Goal: Information Seeking & Learning: Learn about a topic

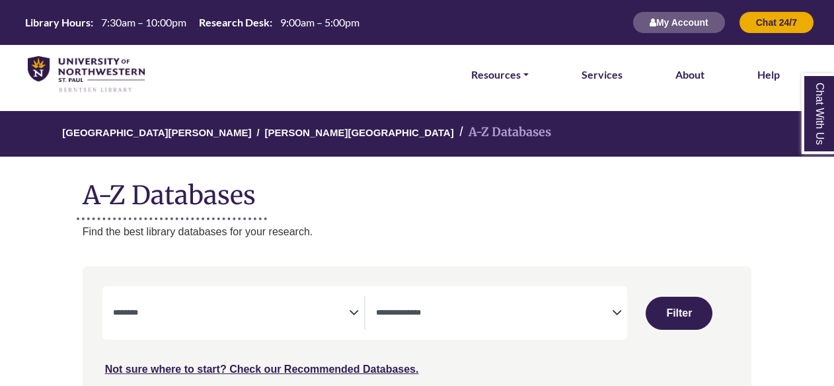
select select "Database Subject Filter"
select select "Database Types Filter"
select select "Database Subject Filter"
select select "Database Types Filter"
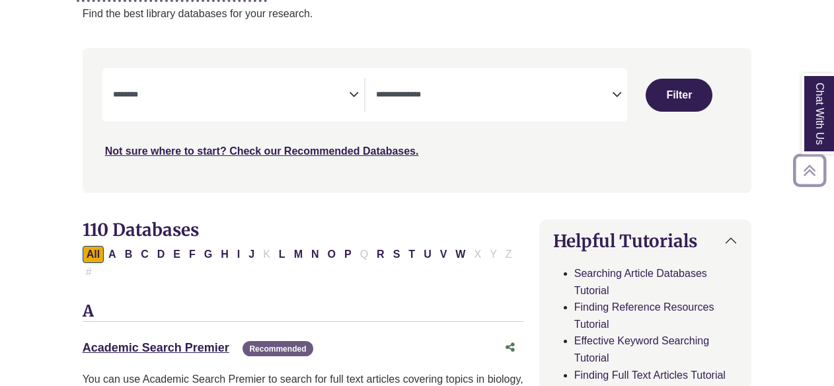
scroll to position [219, 0]
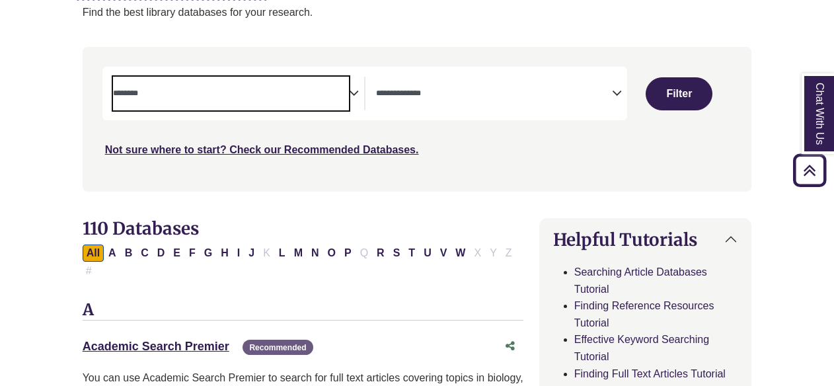
click at [347, 90] on textarea "Search" at bounding box center [231, 94] width 236 height 11
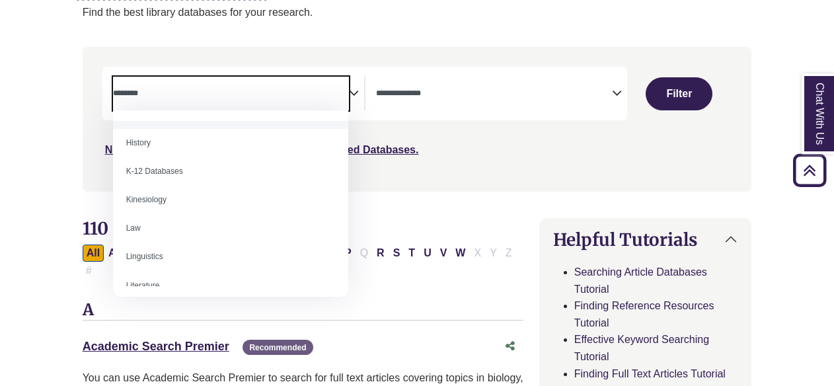
scroll to position [633, 0]
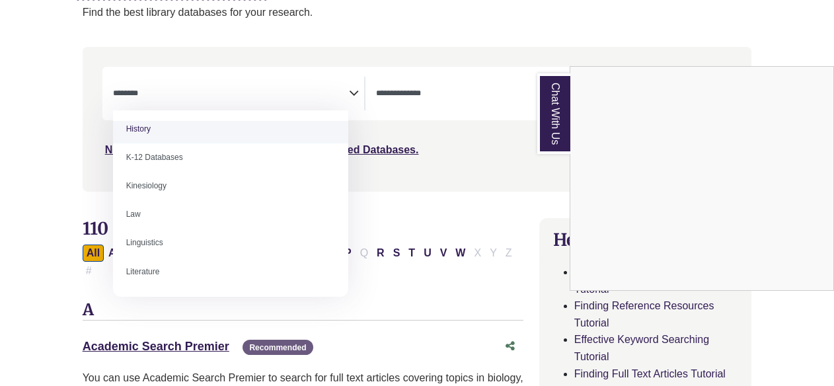
click at [271, 116] on span "Archeology Art Bible & Theology Biology Business Careers Children's Literature …" at bounding box center [231, 203] width 236 height 186
select select "*****"
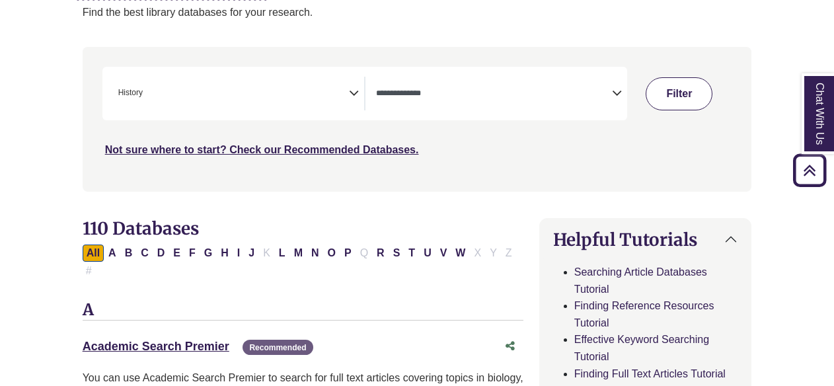
click at [669, 91] on button "Filter" at bounding box center [678, 93] width 67 height 33
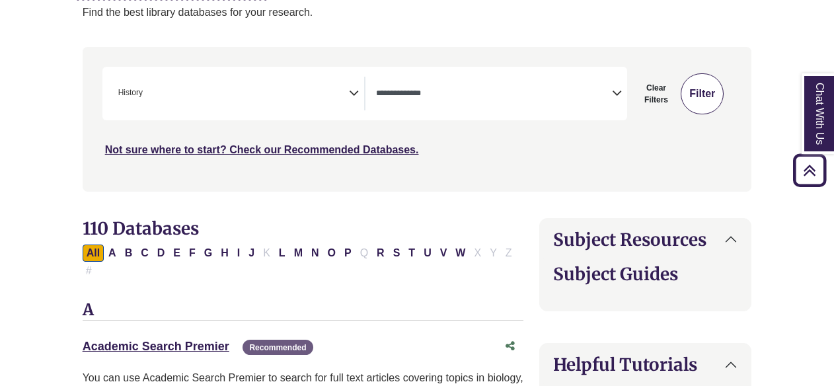
select select "Database Types Filter"
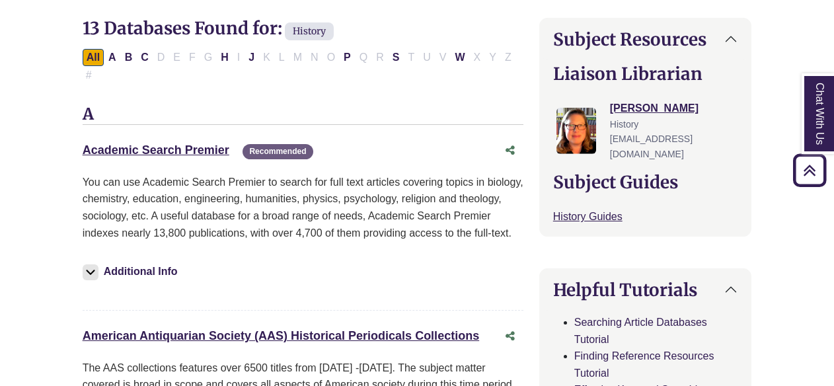
scroll to position [426, 0]
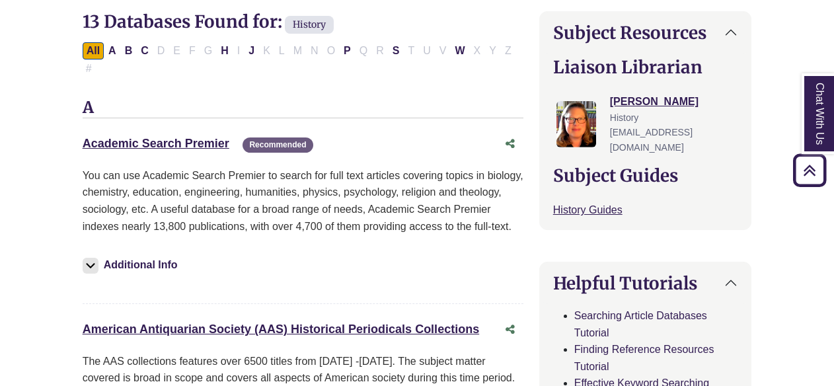
click at [154, 134] on div "Academic Search Premier This link opens in a new window Recommended" at bounding box center [290, 143] width 414 height 19
drag, startPoint x: 79, startPoint y: 120, endPoint x: 229, endPoint y: 133, distance: 149.9
copy link "Academic Search Premier"
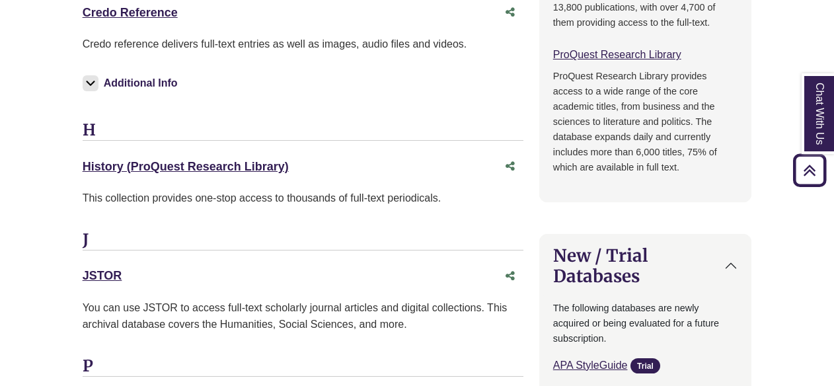
scroll to position [1177, 0]
drag, startPoint x: 79, startPoint y: 135, endPoint x: 290, endPoint y: 137, distance: 211.4
click at [290, 137] on div "13 Databases Found for: History Edit Filters Clear Filters/Browse All Databases…" at bounding box center [303, 166] width 456 height 1813
copy link "History (ProQuest Research Library)"
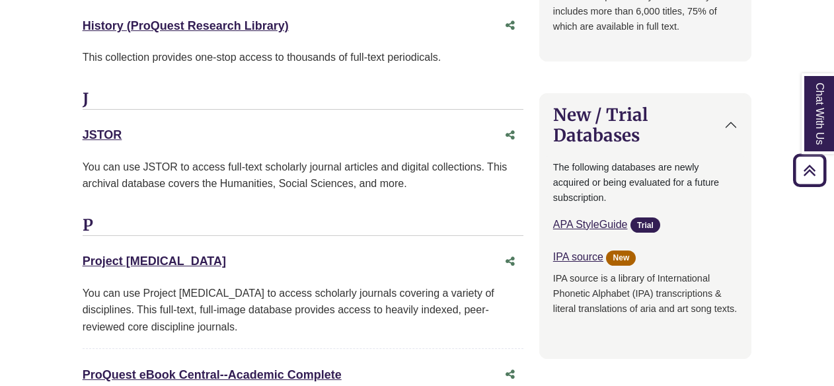
scroll to position [1318, 0]
drag, startPoint x: 79, startPoint y: 106, endPoint x: 140, endPoint y: 106, distance: 60.8
click at [140, 106] on div "13 Databases Found for: History Edit Filters Clear Filters/Browse All Databases…" at bounding box center [303, 25] width 456 height 1813
copy link "JSTOR"
click at [196, 89] on h3 "J" at bounding box center [303, 99] width 441 height 20
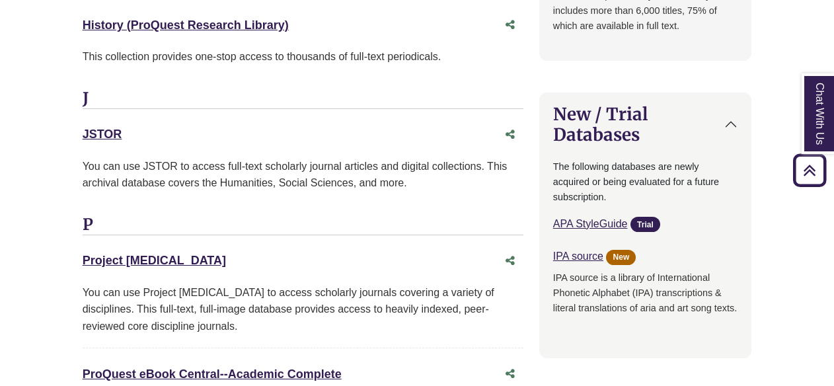
drag, startPoint x: 81, startPoint y: 110, endPoint x: 127, endPoint y: 111, distance: 46.2
click at [127, 111] on div "13 Databases Found for: History Edit Filters Clear Filters/Browse All Databases…" at bounding box center [303, 25] width 456 height 1813
copy link "JSTOR"
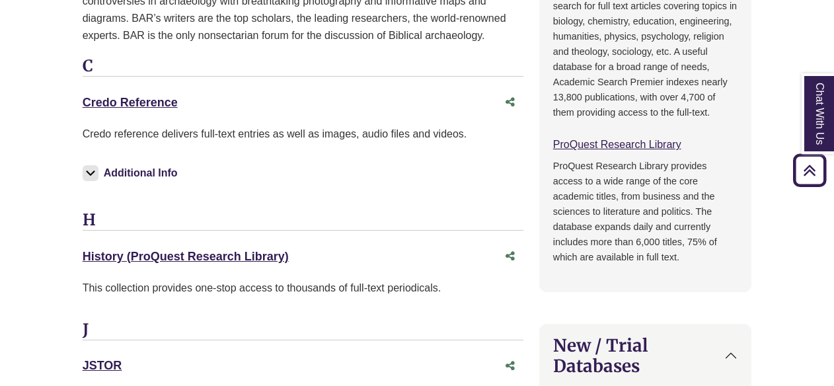
scroll to position [1085, 0]
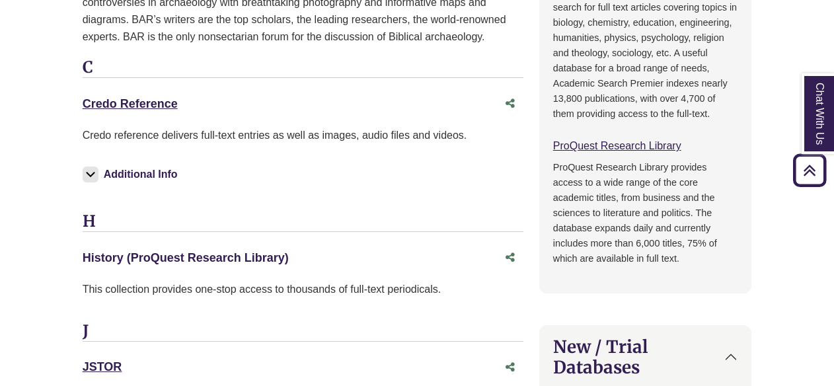
click at [209, 251] on link "History (ProQuest Research Library) This link opens in a new window" at bounding box center [186, 257] width 206 height 13
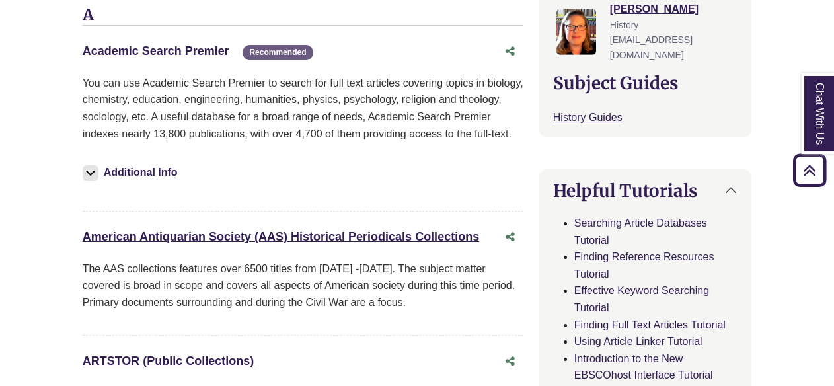
scroll to position [518, 0]
click at [164, 45] on link "Academic Search Premier This link opens in a new window" at bounding box center [156, 51] width 147 height 13
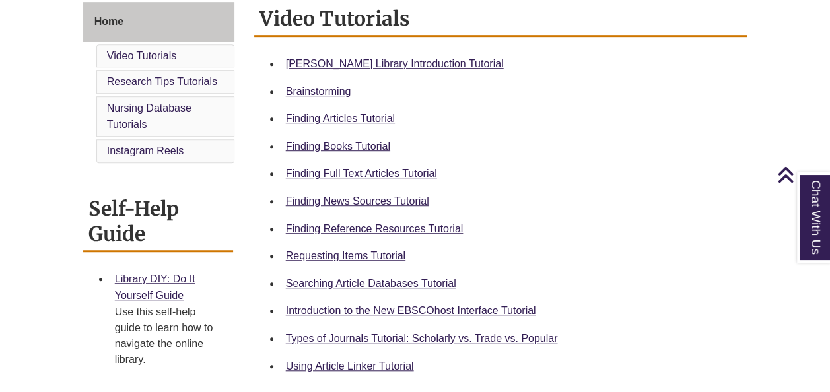
scroll to position [371, 0]
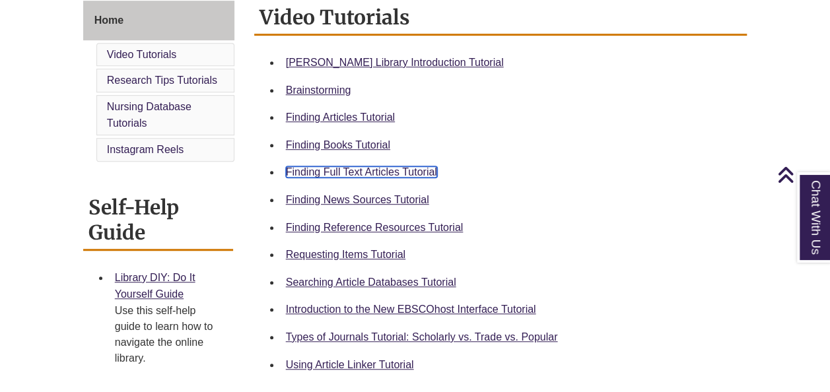
click at [372, 172] on link "Finding Full Text Articles Tutorial" at bounding box center [361, 171] width 151 height 11
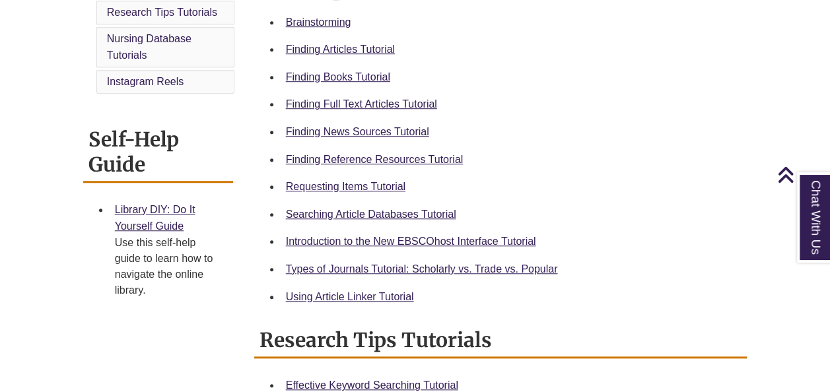
scroll to position [441, 0]
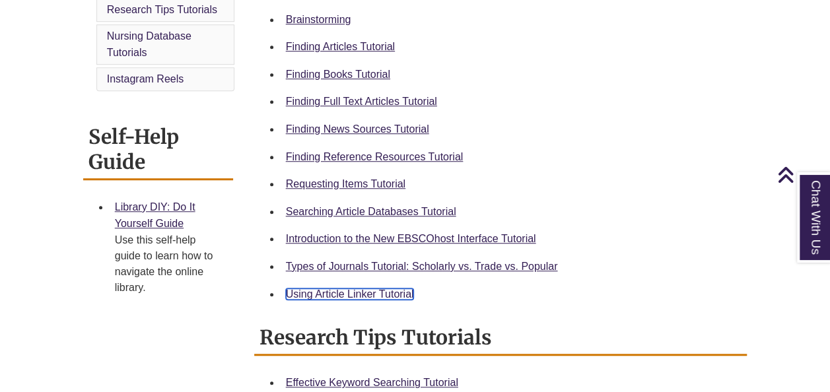
click at [330, 289] on link "Using Article Linker Tutorial" at bounding box center [350, 294] width 128 height 11
